Goal: Information Seeking & Learning: Learn about a topic

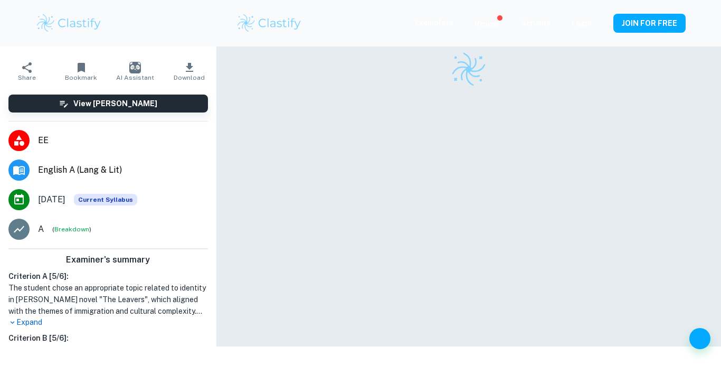
scroll to position [54, 0]
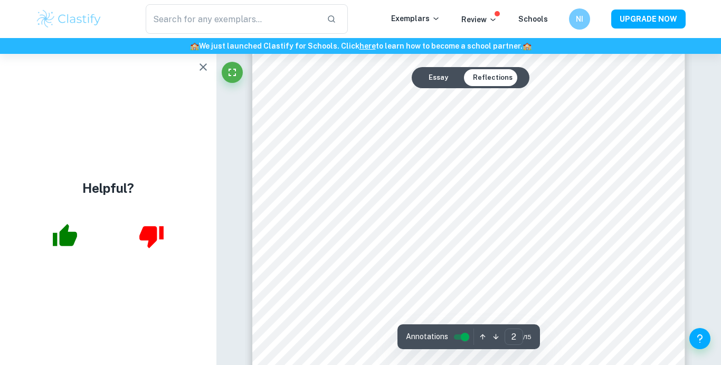
scroll to position [745, 0]
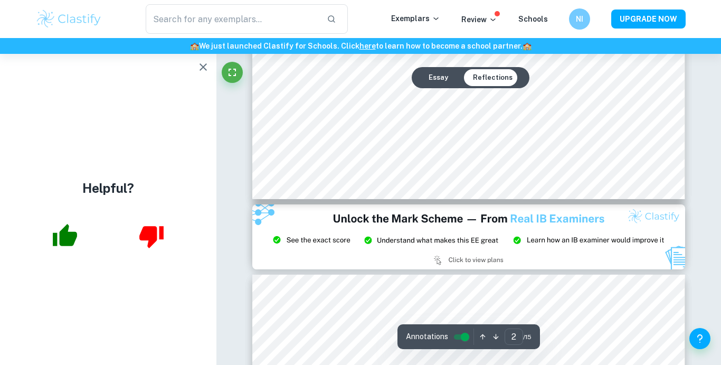
type input "3"
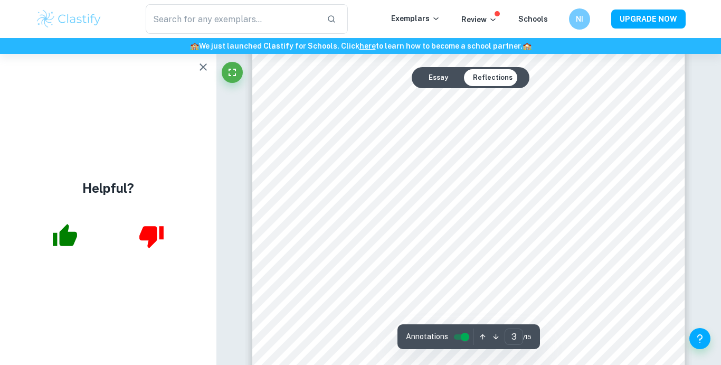
scroll to position [1401, 0]
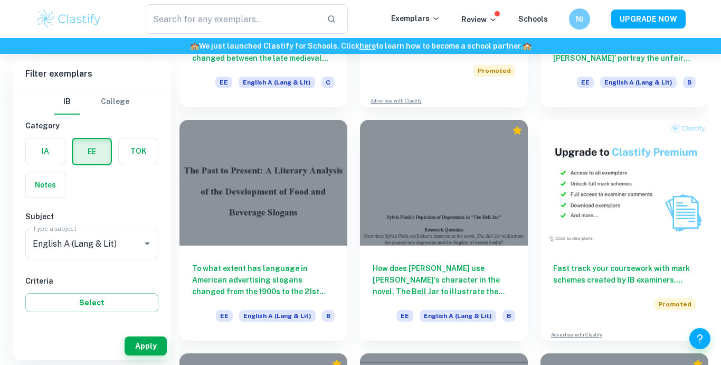
scroll to position [2851, 0]
